Goal: Book appointment/travel/reservation

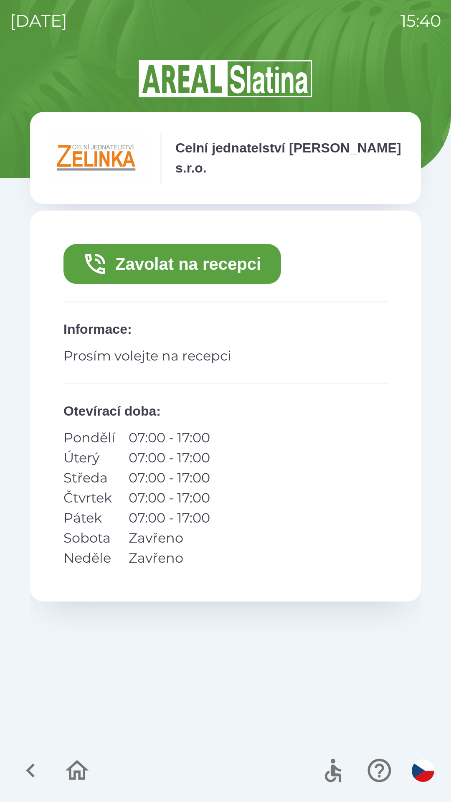
click at [129, 274] on button "Zavolat na recepci" at bounding box center [172, 264] width 218 height 40
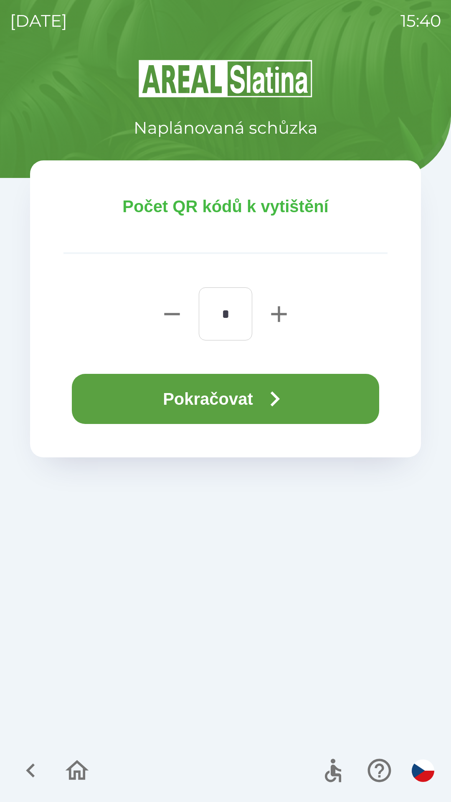
click at [170, 390] on button "Pokračovat" at bounding box center [225, 399] width 307 height 50
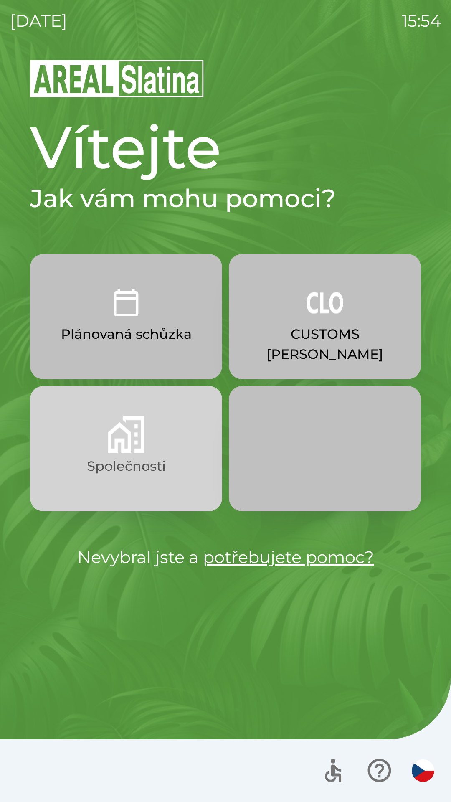
click at [60, 454] on button "Společnosti" at bounding box center [126, 448] width 192 height 125
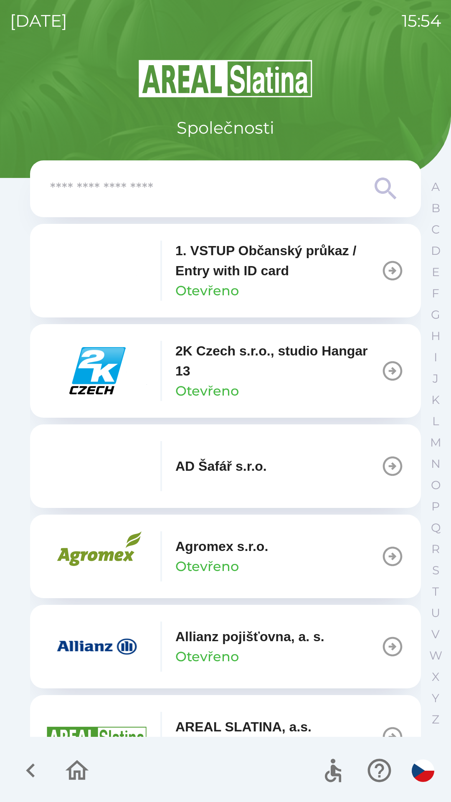
click at [103, 194] on input "text" at bounding box center [208, 189] width 317 height 23
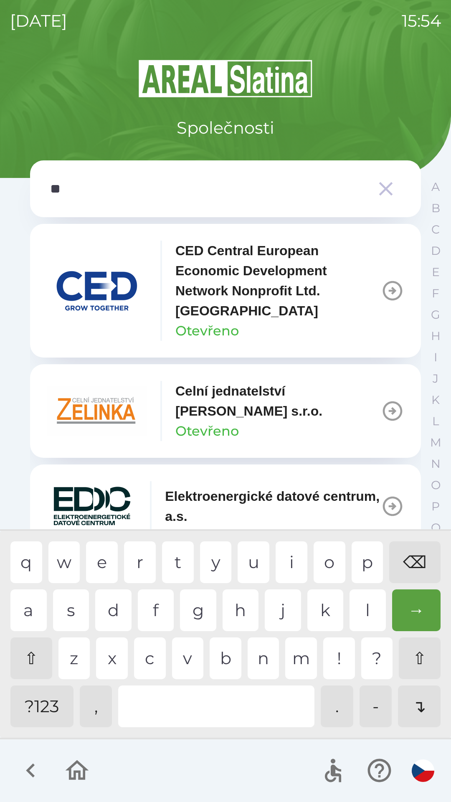
click at [358, 617] on div "l" at bounding box center [368, 610] width 36 height 42
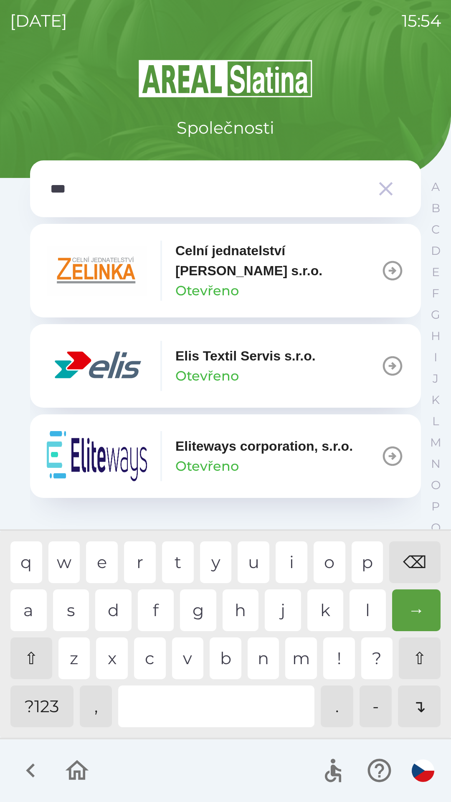
click at [296, 551] on div "i" at bounding box center [292, 562] width 32 height 42
type input "****"
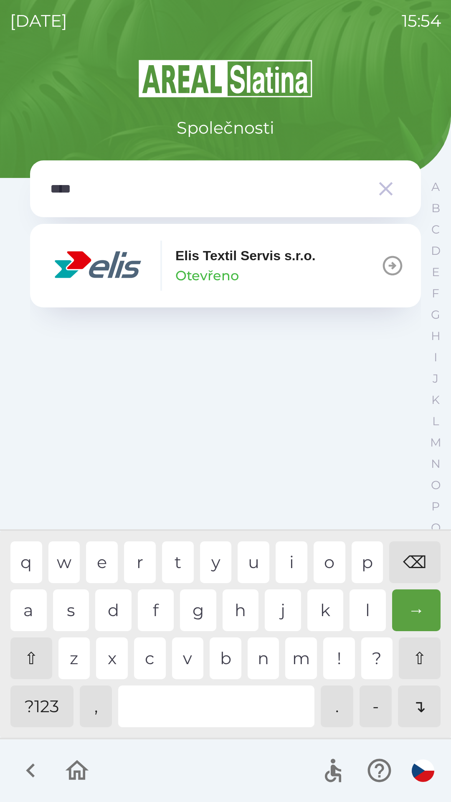
click at [75, 615] on div "s" at bounding box center [71, 610] width 36 height 42
click at [141, 284] on img "button" at bounding box center [97, 266] width 100 height 50
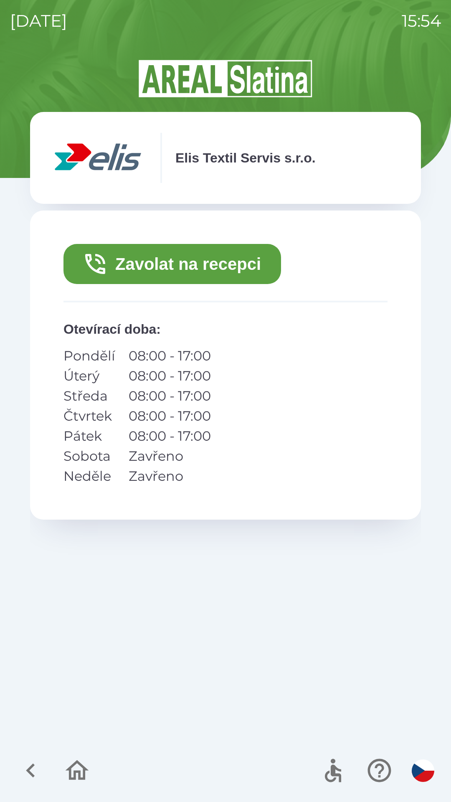
click at [108, 270] on icon "button" at bounding box center [95, 264] width 27 height 27
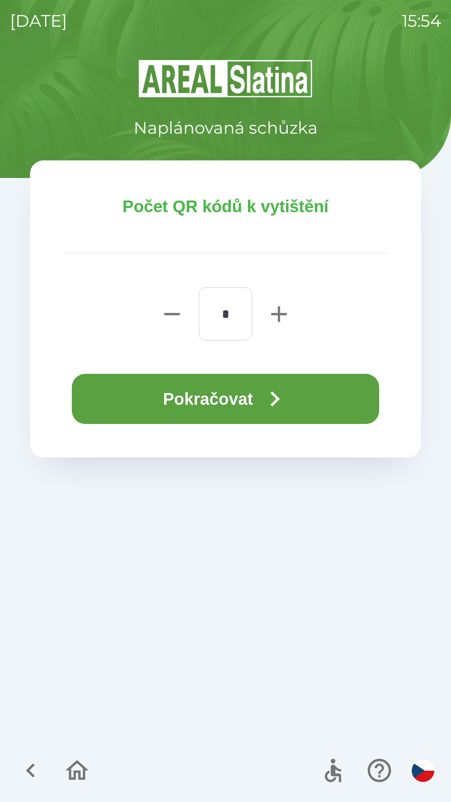
click at [228, 407] on button "Pokračovat" at bounding box center [225, 399] width 307 height 50
